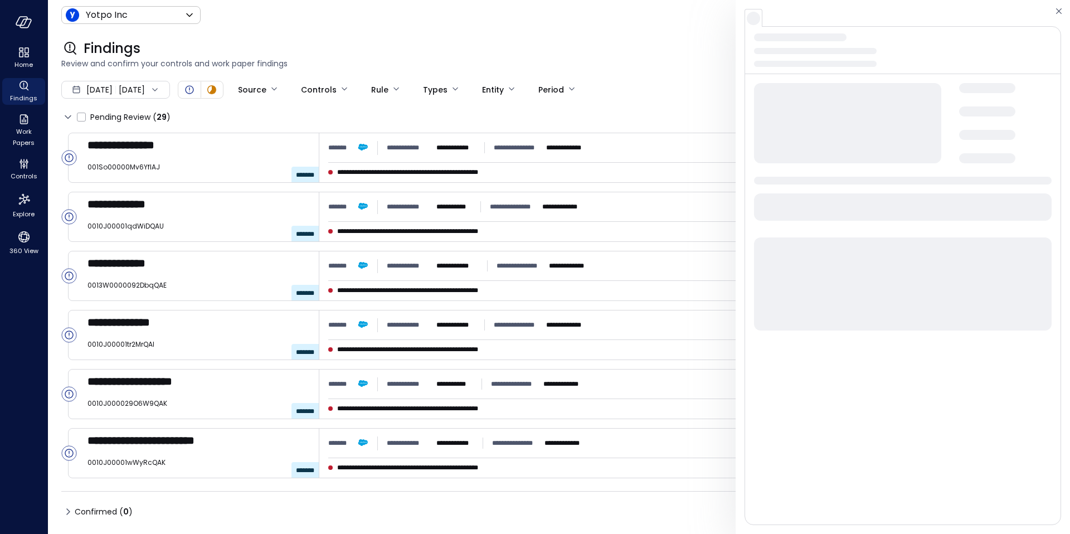
scroll to position [1157, 0]
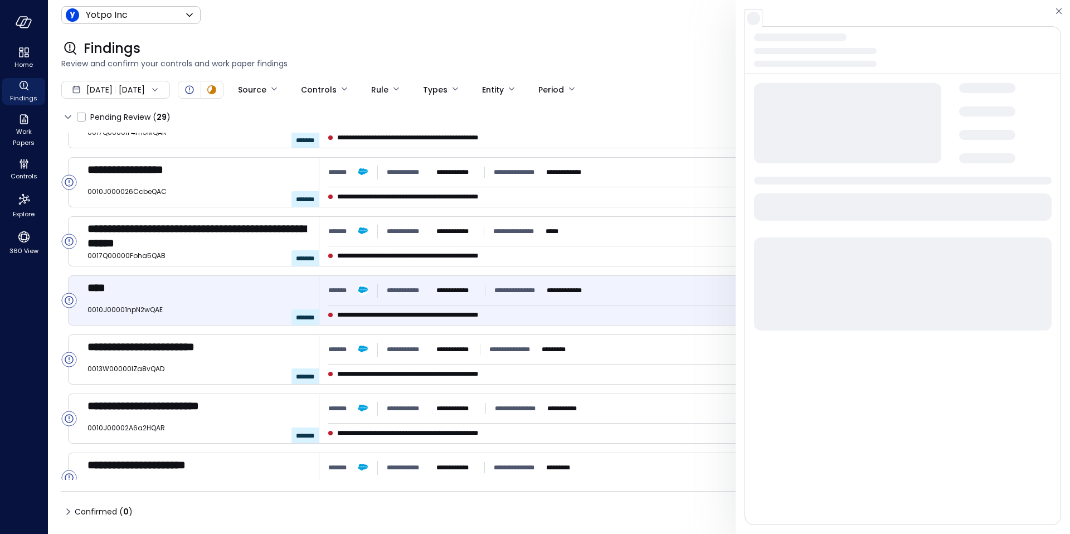
click at [1052, 8] on div at bounding box center [903, 267] width 334 height 534
click at [1057, 9] on icon "button" at bounding box center [1058, 10] width 11 height 13
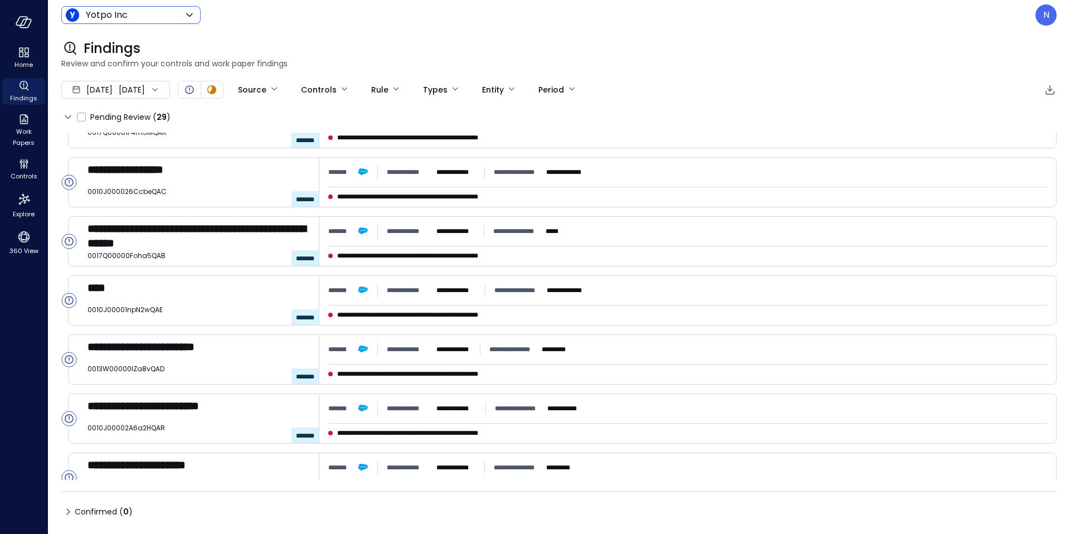
click at [123, 18] on body "**********" at bounding box center [535, 267] width 1070 height 534
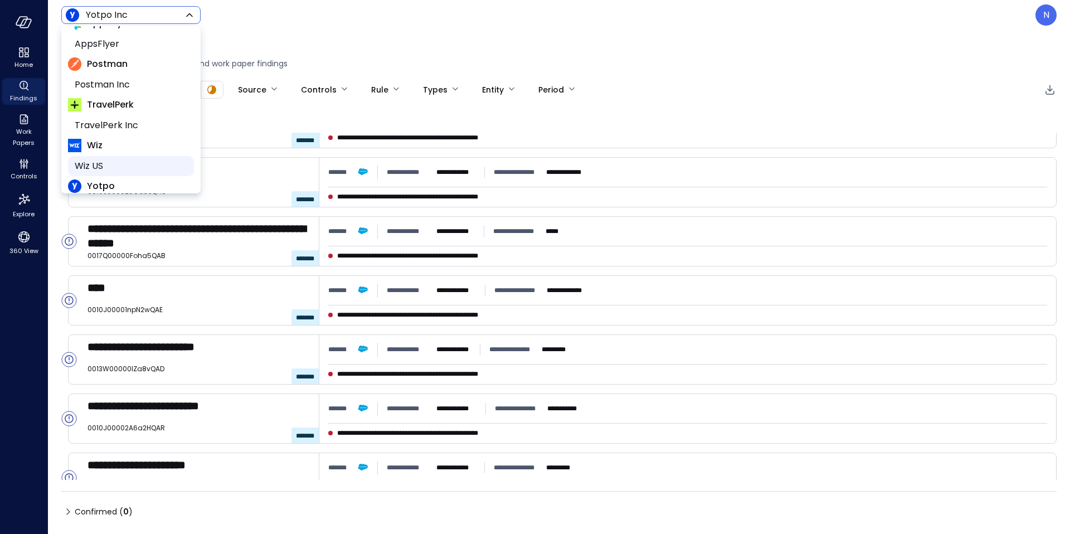
scroll to position [91, 0]
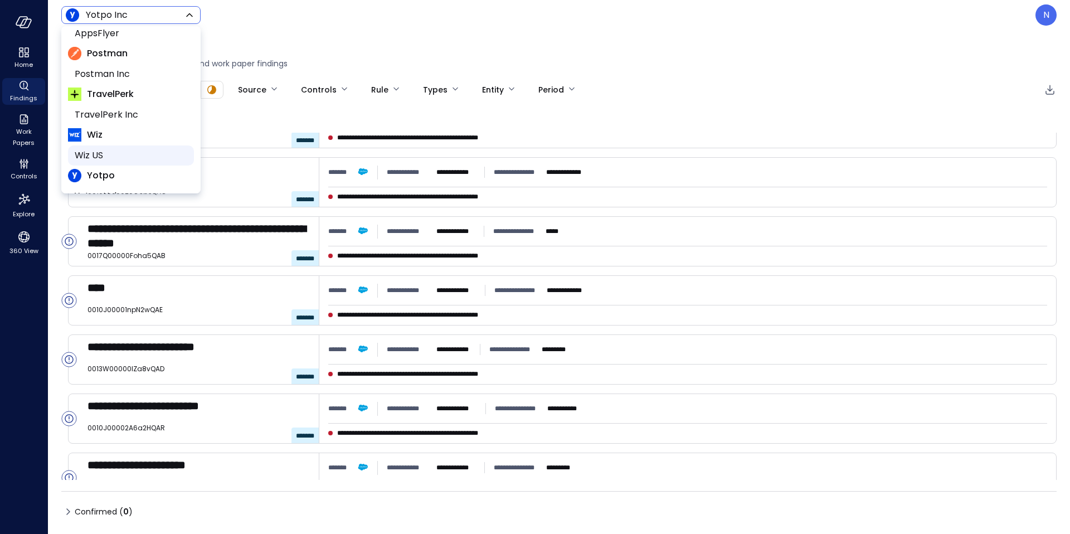
click at [134, 163] on li "Wiz US" at bounding box center [131, 155] width 126 height 20
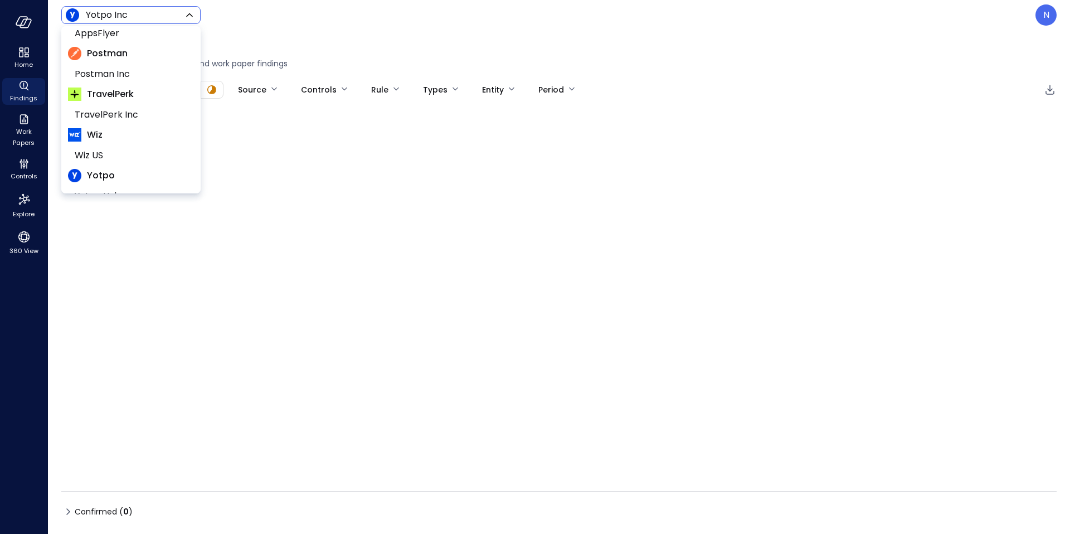
type input "******"
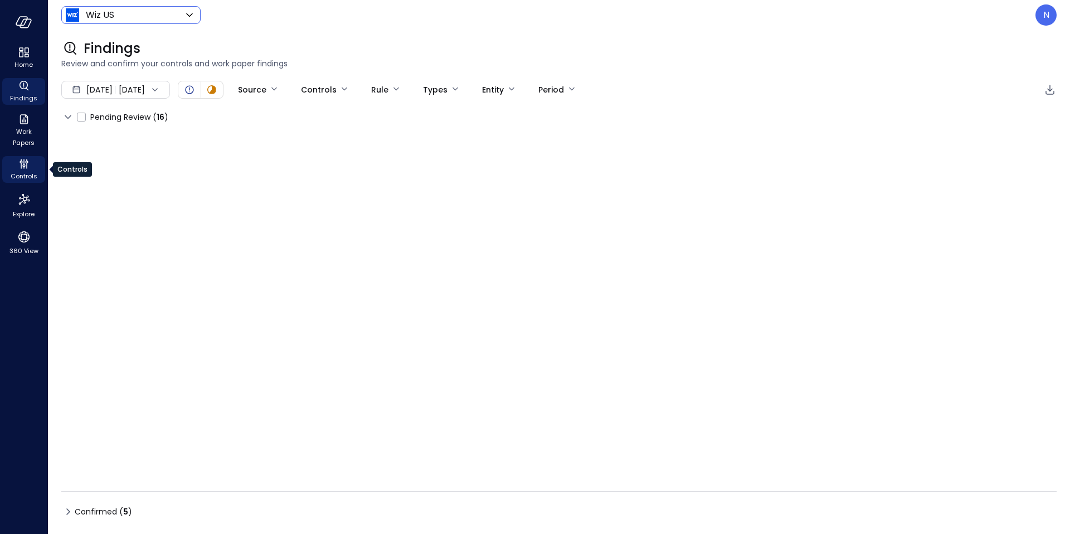
click at [11, 164] on div "Controls" at bounding box center [23, 169] width 43 height 27
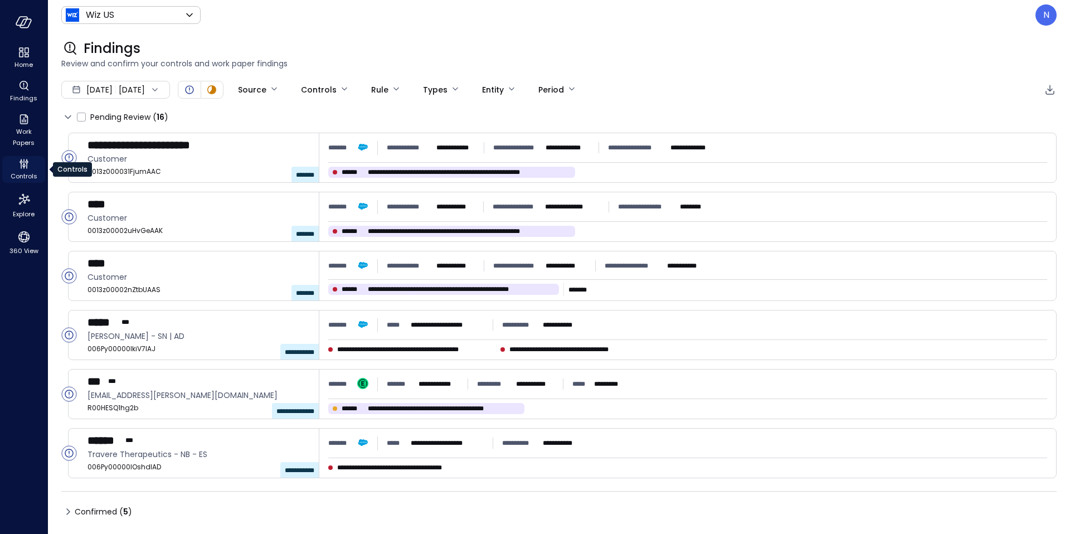
click at [23, 162] on icon "Controls" at bounding box center [23, 162] width 1 height 6
click at [21, 172] on span "Controls" at bounding box center [24, 176] width 27 height 11
click at [22, 123] on icon "Work Papers" at bounding box center [23, 119] width 13 height 13
click at [27, 176] on span "Controls" at bounding box center [24, 176] width 27 height 11
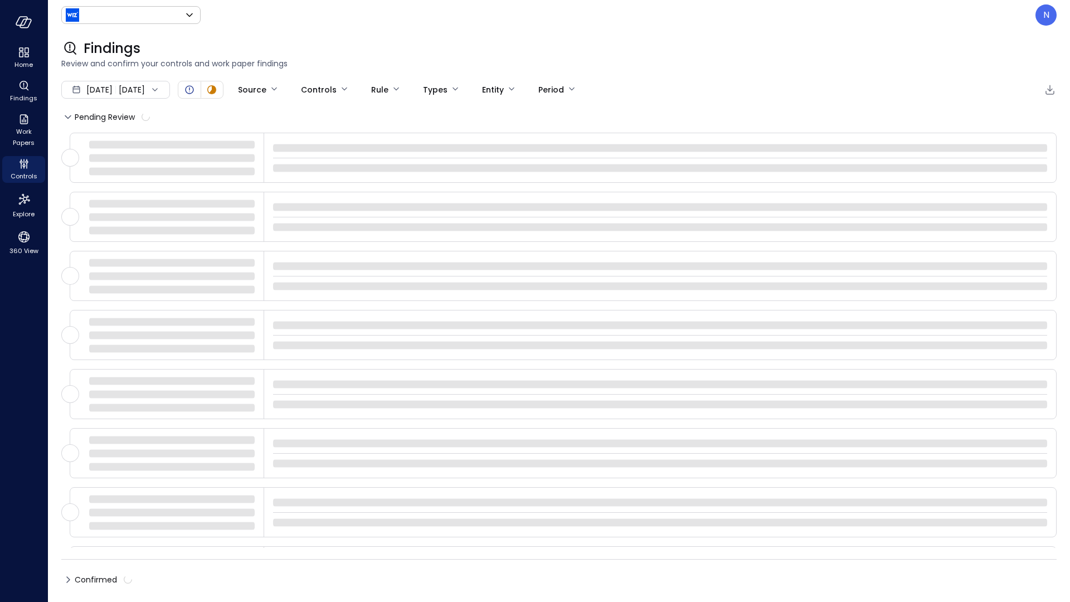
type input "******"
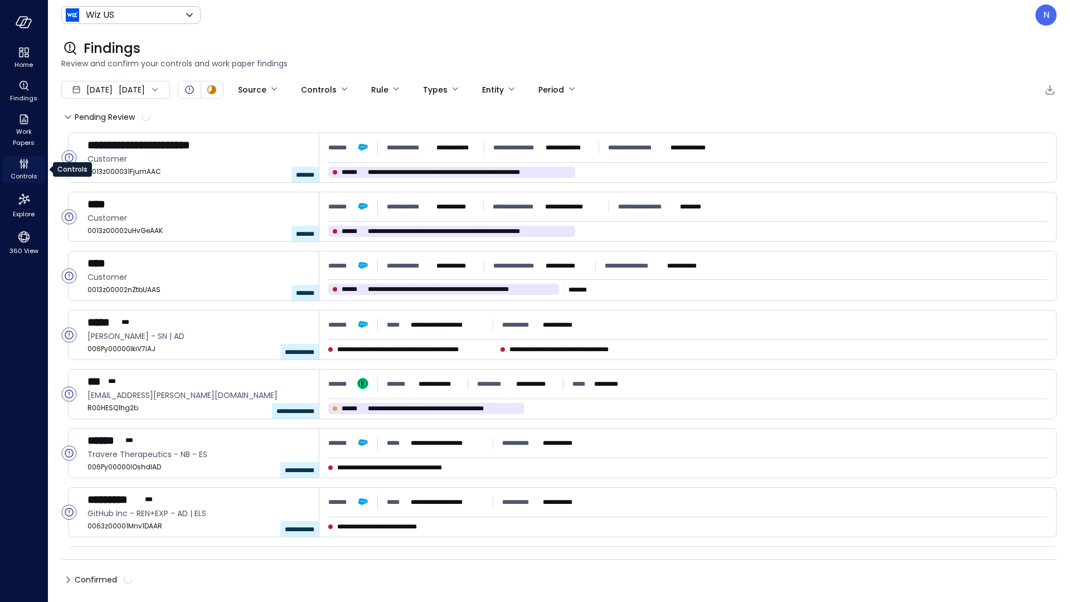
click at [20, 171] on span "Controls" at bounding box center [24, 176] width 27 height 11
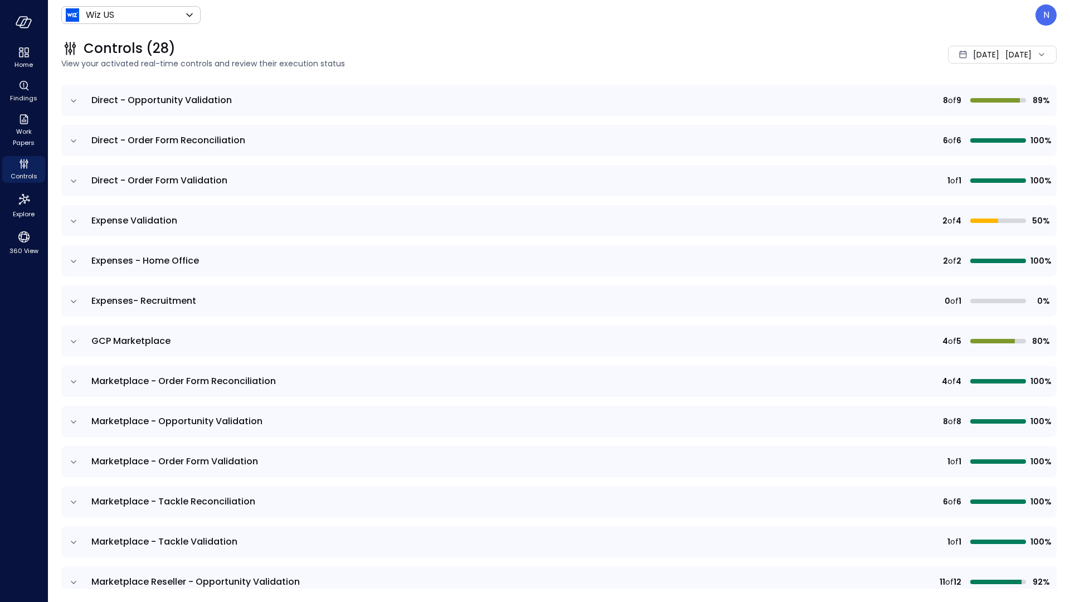
scroll to position [130, 0]
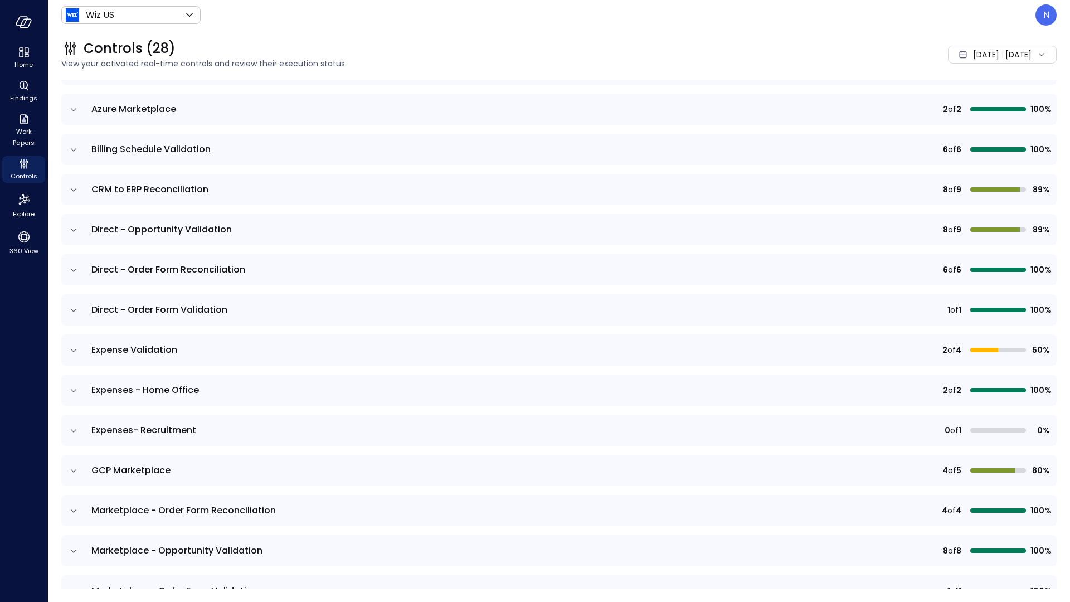
click at [72, 390] on icon "expand row" at bounding box center [74, 390] width 6 height 3
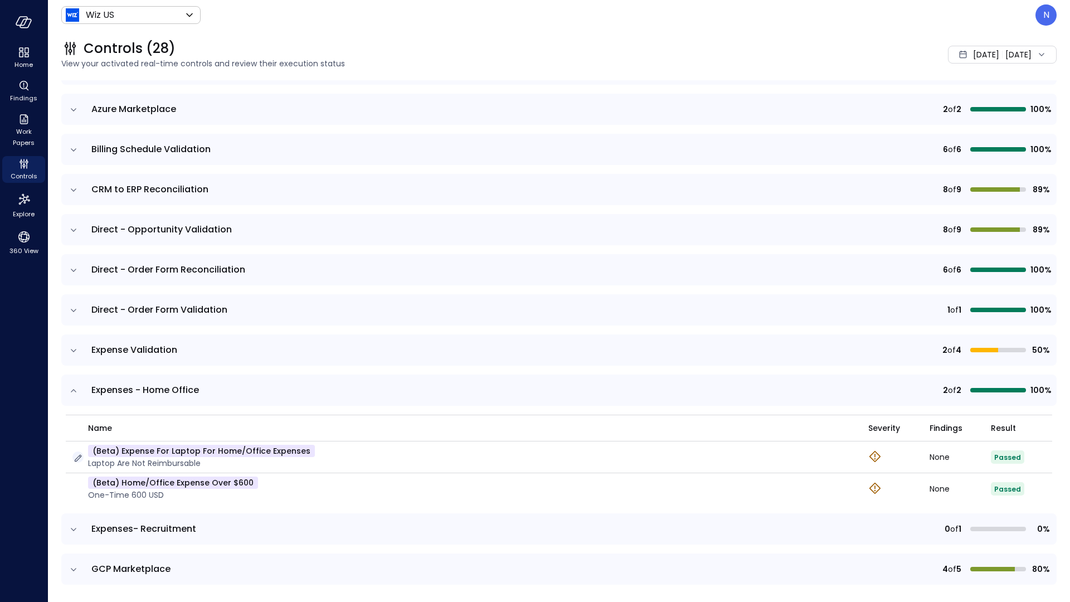
click at [80, 457] on icon "button" at bounding box center [77, 457] width 11 height 11
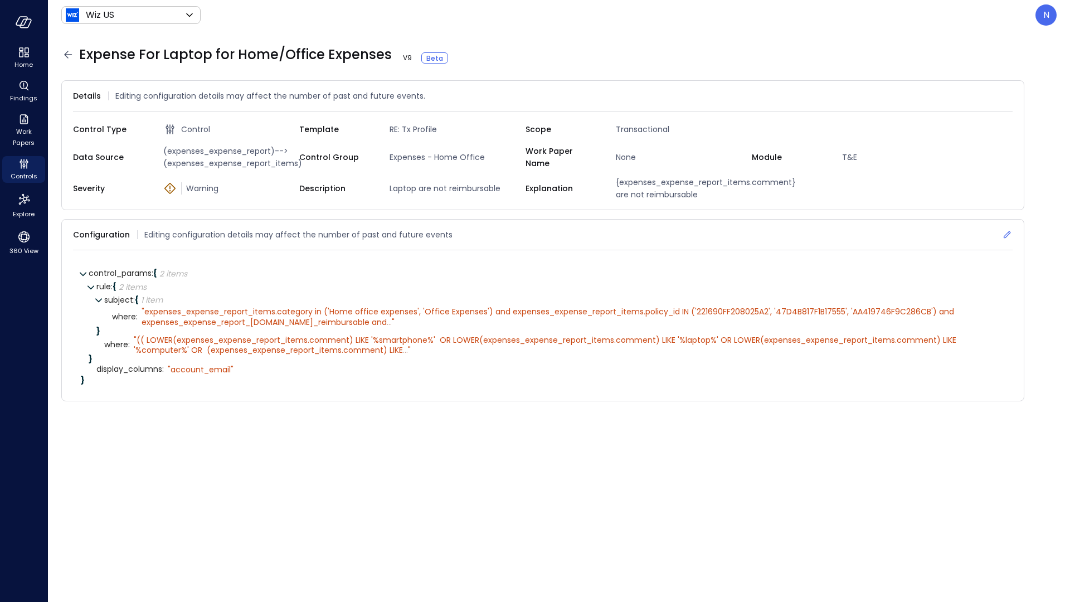
drag, startPoint x: 997, startPoint y: 240, endPoint x: 1008, endPoint y: 233, distance: 13.3
click at [1008, 233] on icon at bounding box center [1006, 234] width 11 height 11
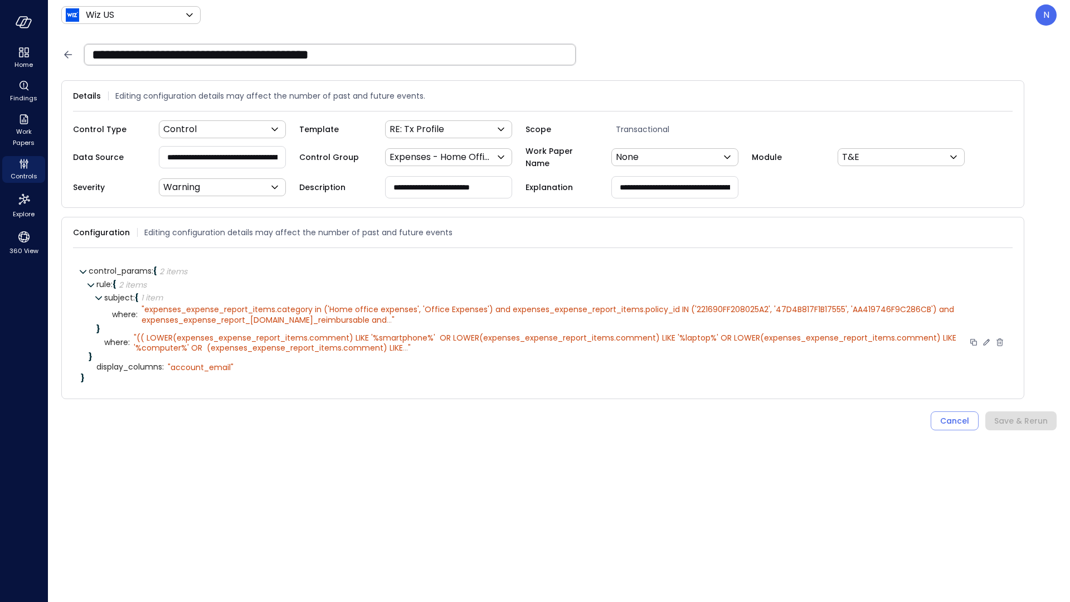
click at [983, 337] on icon at bounding box center [986, 342] width 10 height 10
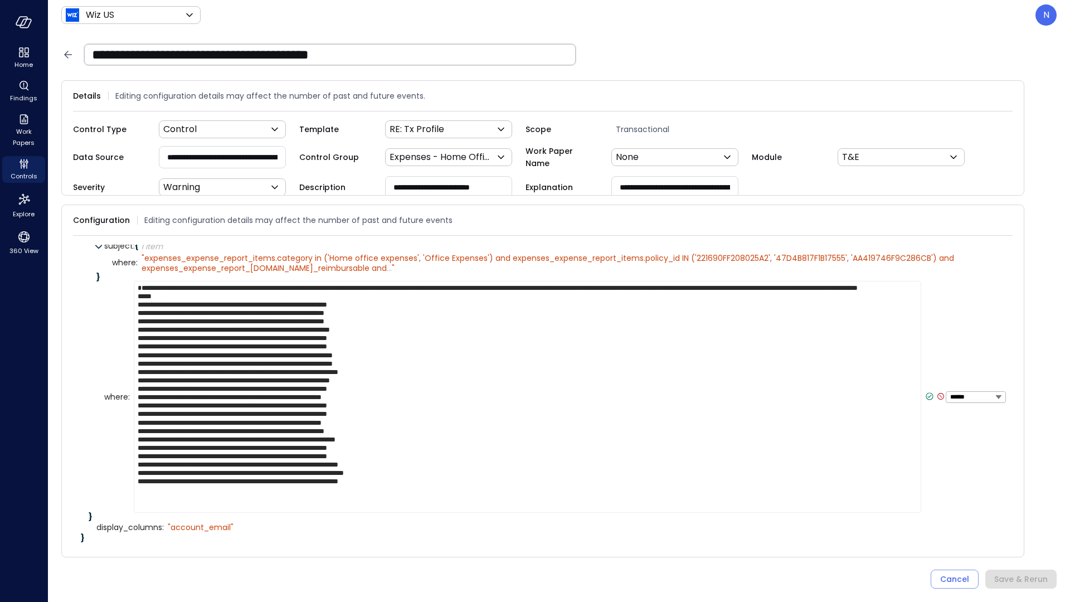
scroll to position [39, 0]
click at [480, 454] on textarea at bounding box center [527, 397] width 787 height 232
drag, startPoint x: 465, startPoint y: 496, endPoint x: 117, endPoint y: 288, distance: 405.6
click at [117, 288] on div "where : ****** ****** ******* **** ****** *****" at bounding box center [554, 397] width 900 height 232
click at [155, 323] on textarea at bounding box center [527, 397] width 787 height 232
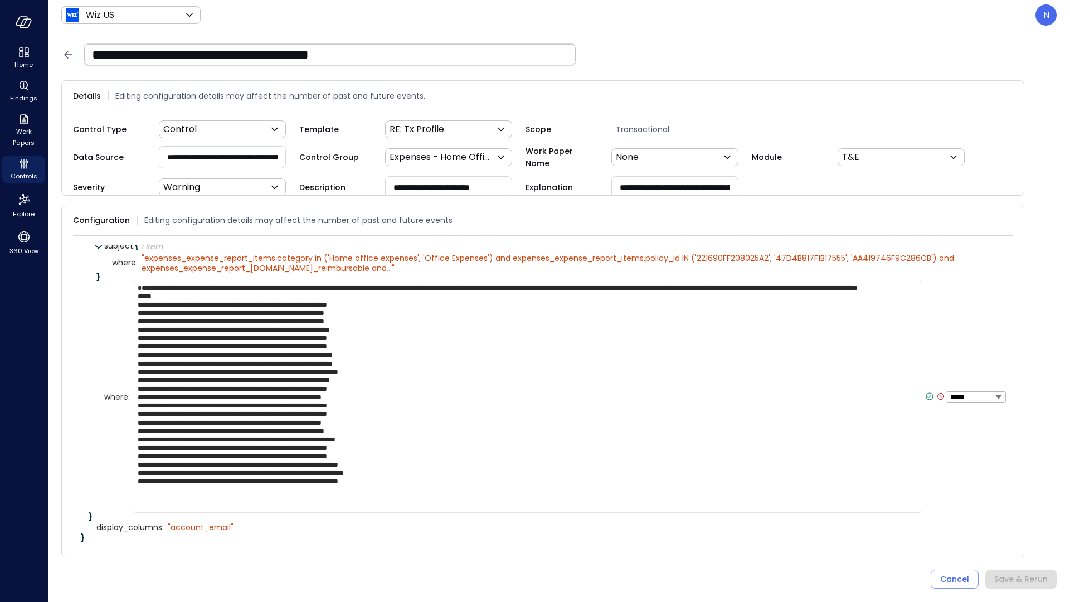
drag, startPoint x: 147, startPoint y: 288, endPoint x: 458, endPoint y: 539, distance: 400.2
click at [458, 539] on div "rule : { 2 items } subject : { 1 item } where : " expenses_expense_report_items…" at bounding box center [547, 383] width 916 height 315
